Goal: Check status: Check status

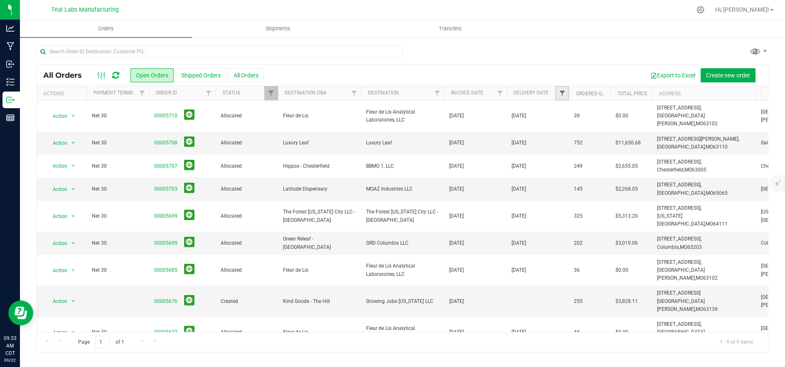
click at [563, 93] on span "Filter" at bounding box center [562, 93] width 7 height 7
click at [637, 142] on span "select" at bounding box center [639, 143] width 7 height 7
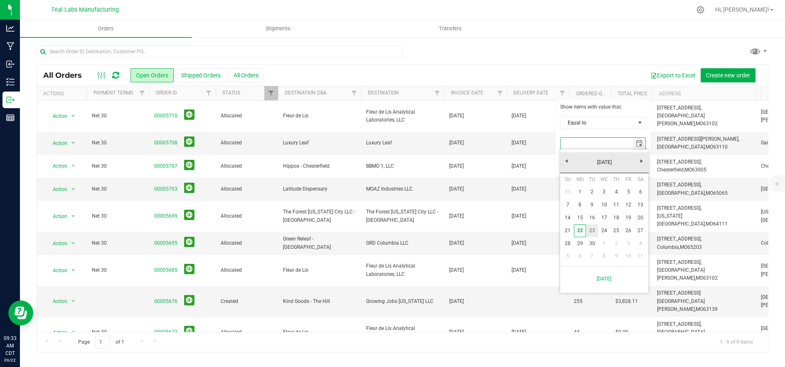
click at [594, 228] on link "23" at bounding box center [592, 230] width 12 height 13
type input "9/23/2025"
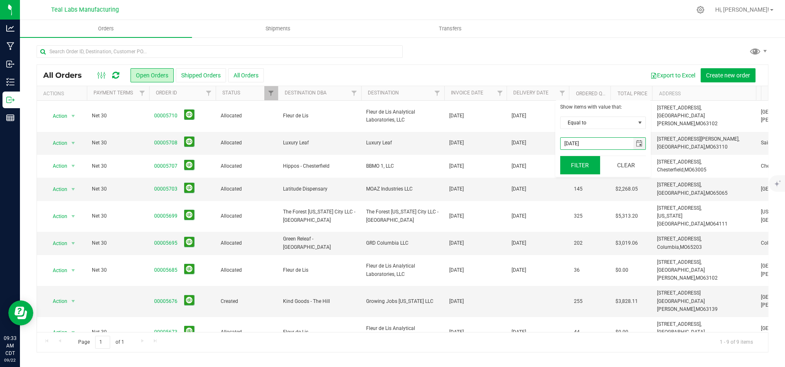
click at [585, 167] on button "Filter" at bounding box center [580, 165] width 40 height 18
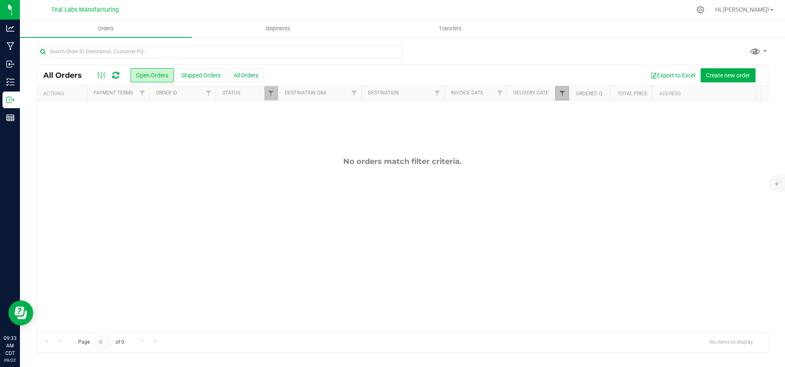
click at [562, 92] on span "Filter" at bounding box center [562, 93] width 7 height 7
click at [624, 168] on button "Clear" at bounding box center [626, 165] width 40 height 18
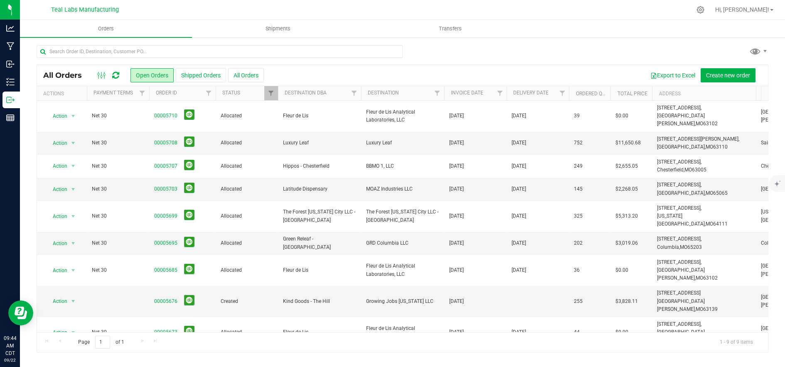
click at [217, 338] on div "Page 1 of 1 1 - 9 of 9 items" at bounding box center [402, 342] width 731 height 20
click at [748, 231] on td "204 E Broadway, Columbia, MO 65203" at bounding box center [704, 242] width 104 height 23
drag, startPoint x: 168, startPoint y: 130, endPoint x: 186, endPoint y: 134, distance: 17.8
click at [168, 139] on link "00005708" at bounding box center [165, 143] width 23 height 8
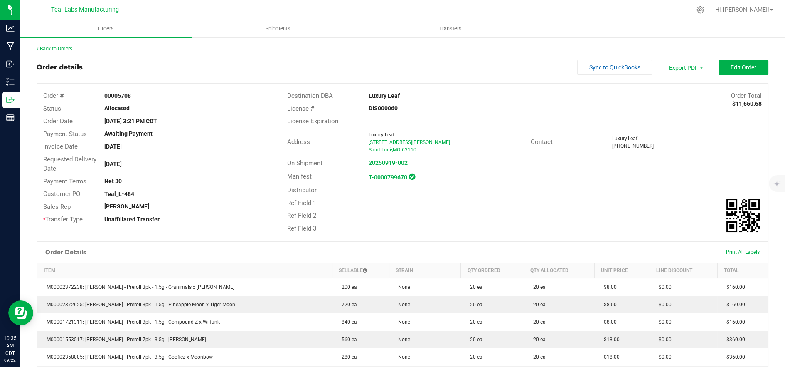
click at [581, 179] on div "Manifest T-0000799670" at bounding box center [524, 176] width 487 height 15
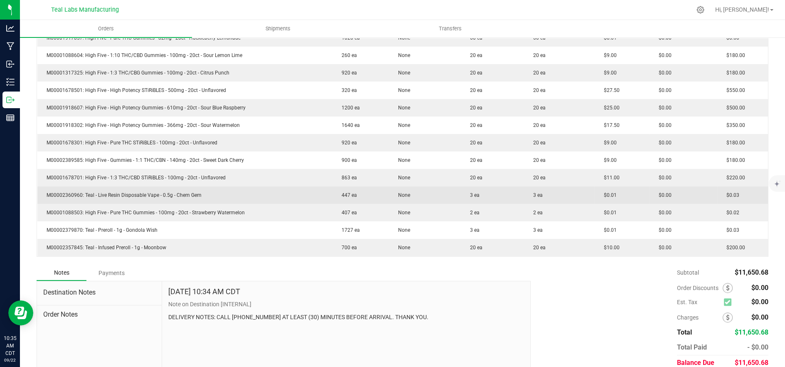
scroll to position [719, 0]
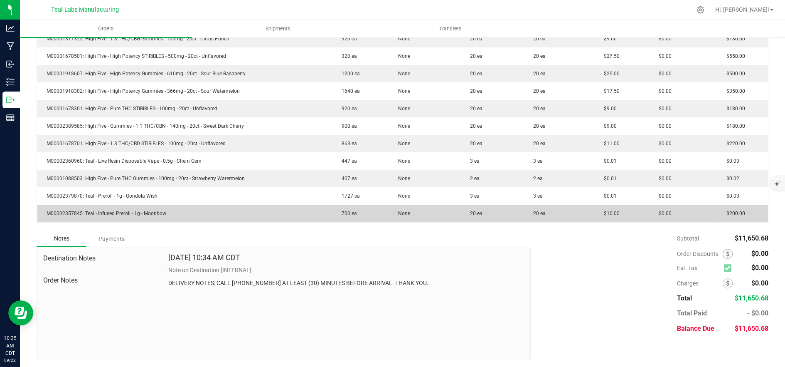
drag, startPoint x: 41, startPoint y: 211, endPoint x: 168, endPoint y: 214, distance: 127.6
click at [168, 214] on td "M00002357845: Teal - Infused Preroll - 1g - Moonbow" at bounding box center [184, 212] width 295 height 17
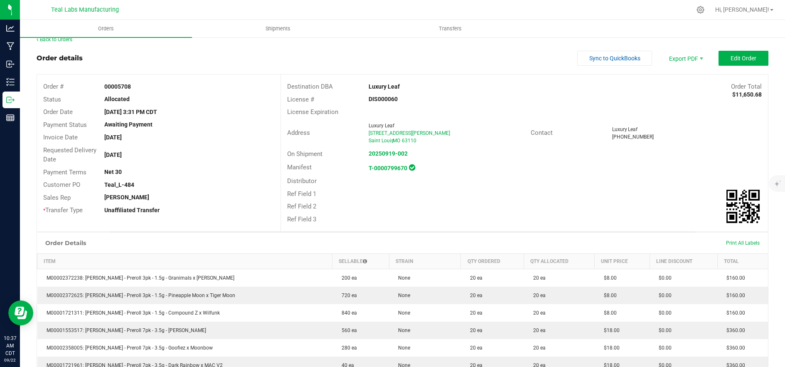
scroll to position [0, 0]
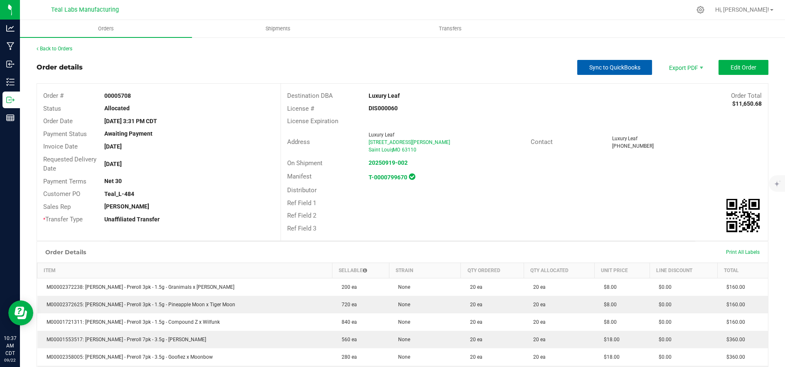
click at [613, 64] on span "Sync to QuickBooks" at bounding box center [614, 67] width 51 height 7
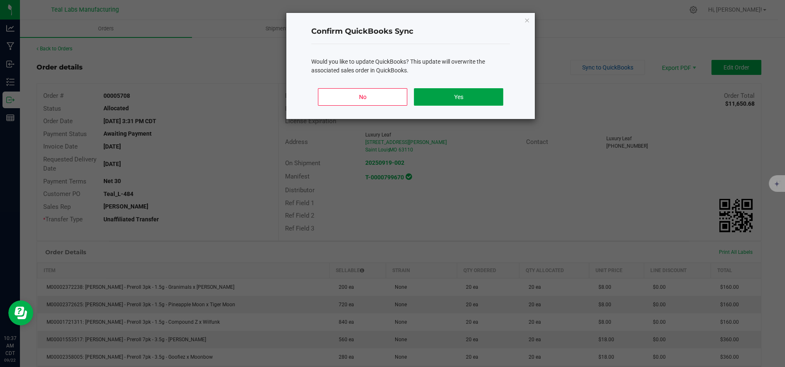
drag, startPoint x: 453, startPoint y: 100, endPoint x: 559, endPoint y: 84, distance: 107.3
click at [453, 100] on button "Yes" at bounding box center [458, 96] width 89 height 17
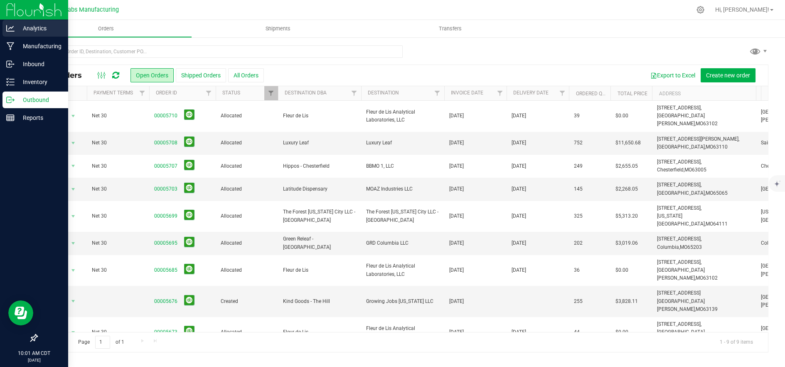
click at [33, 29] on p "Analytics" at bounding box center [40, 28] width 50 height 10
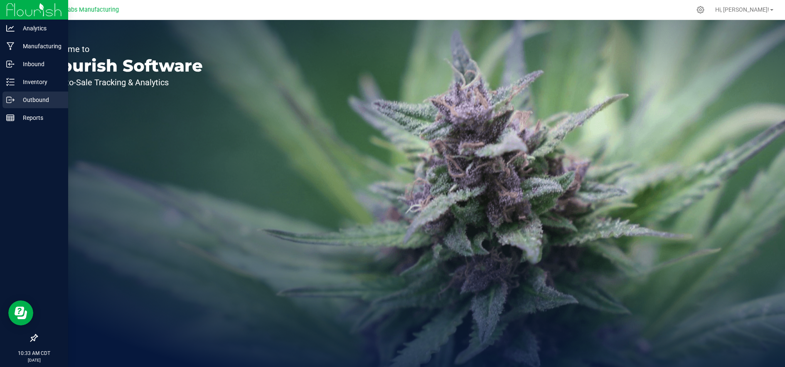
click at [34, 98] on p "Outbound" at bounding box center [40, 100] width 50 height 10
click at [30, 104] on p "Outbound" at bounding box center [40, 100] width 50 height 10
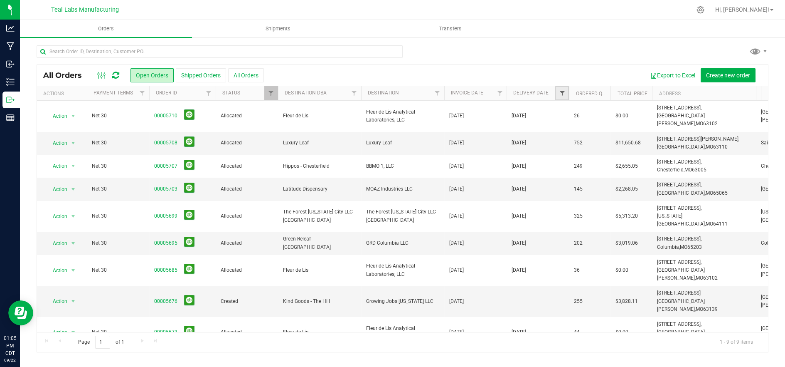
click at [560, 90] on span "Filter" at bounding box center [562, 93] width 7 height 7
click at [635, 147] on span "select" at bounding box center [639, 144] width 12 height 12
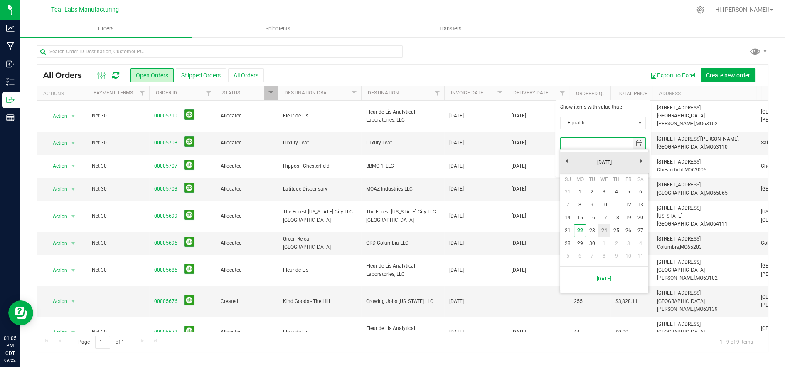
click at [600, 226] on link "24" at bounding box center [604, 230] width 12 height 13
type input "[DATE]"
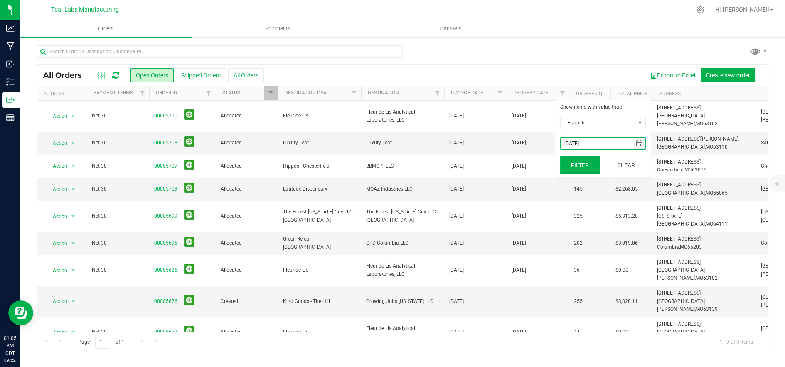
click at [581, 166] on button "Filter" at bounding box center [580, 165] width 40 height 18
